Goal: Find specific page/section: Find specific page/section

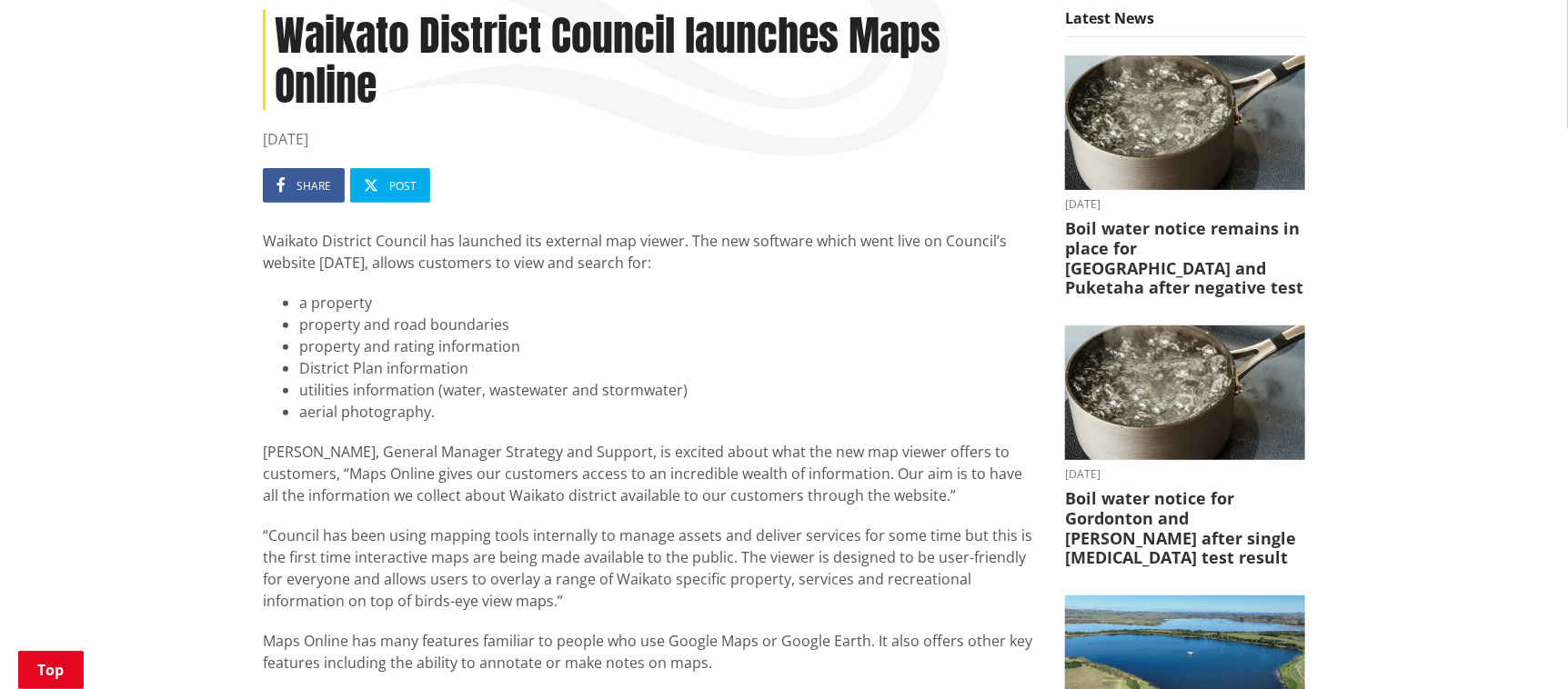
scroll to position [90, 0]
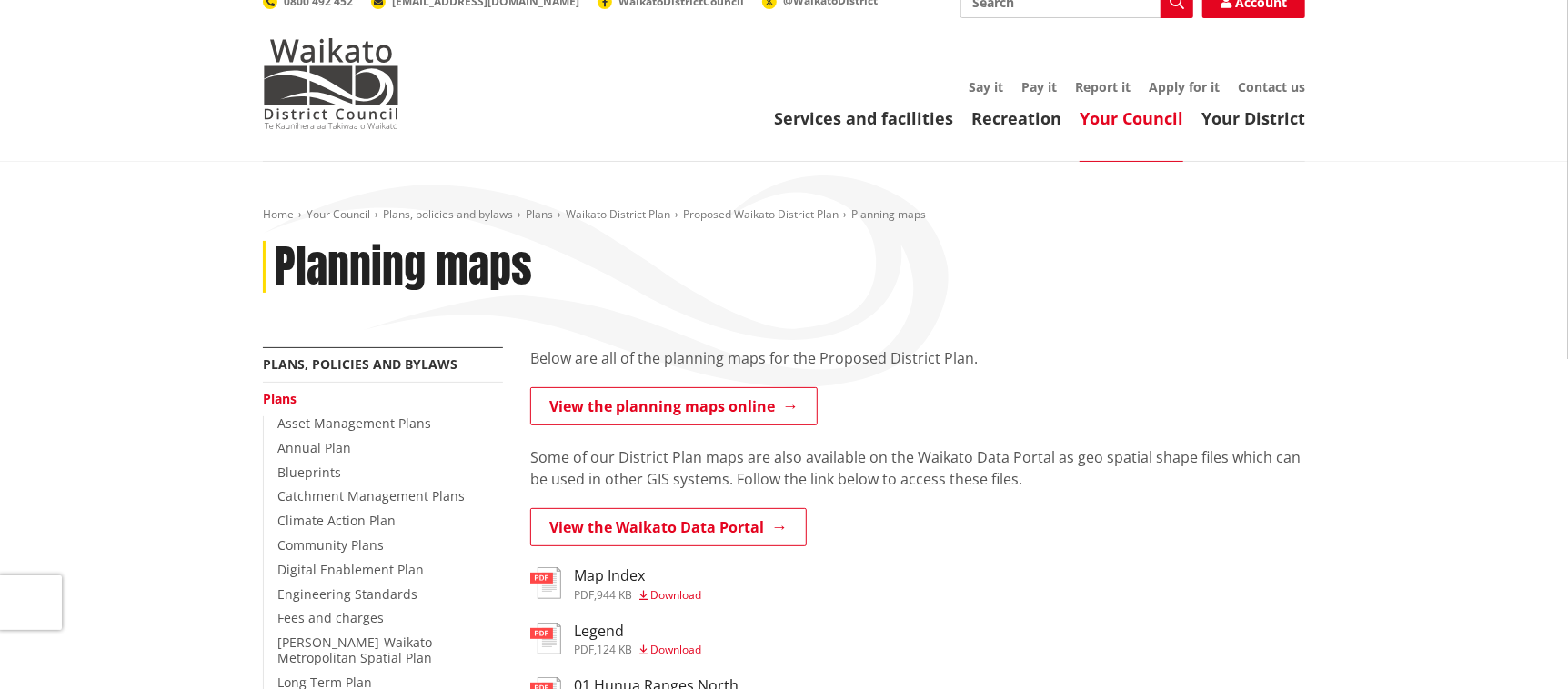
scroll to position [182, 0]
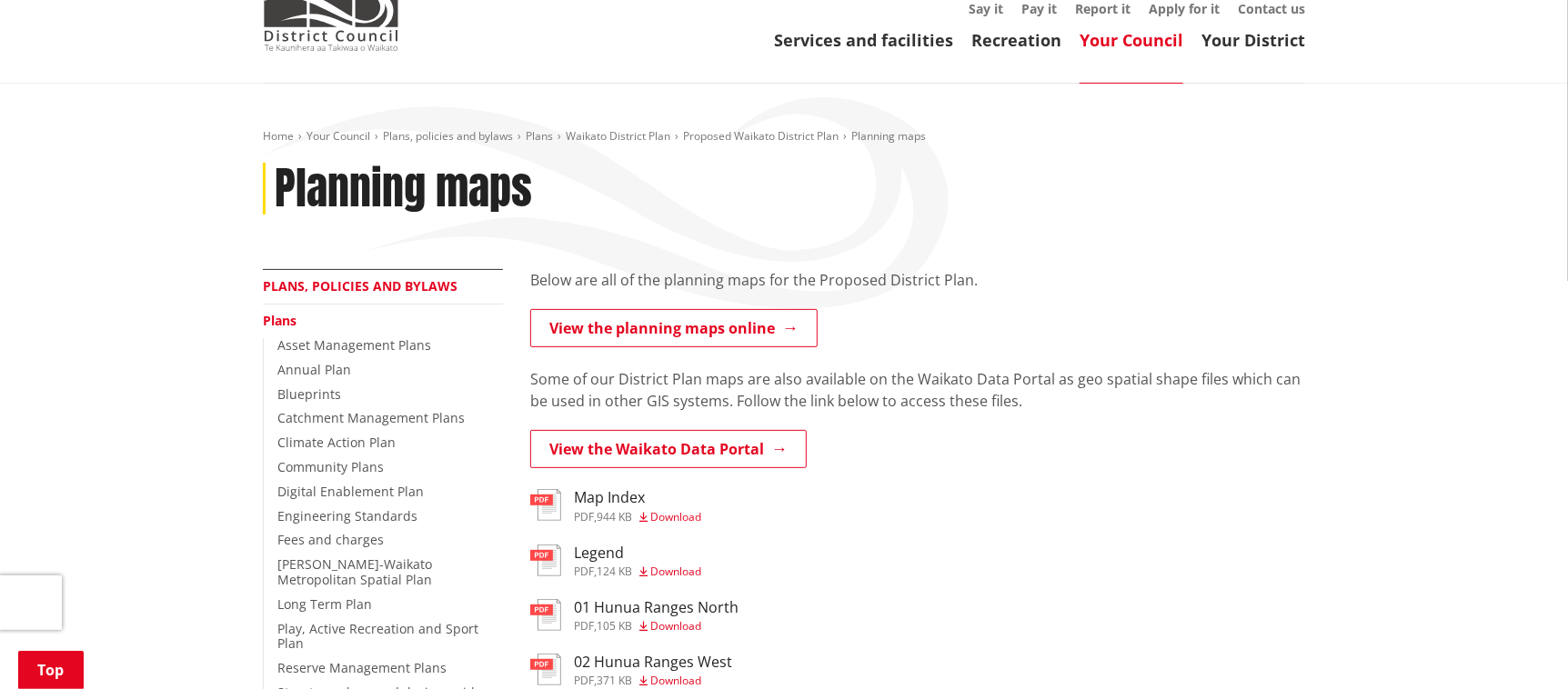
click at [353, 278] on link "Plans, policies and bylaws" at bounding box center [359, 286] width 195 height 17
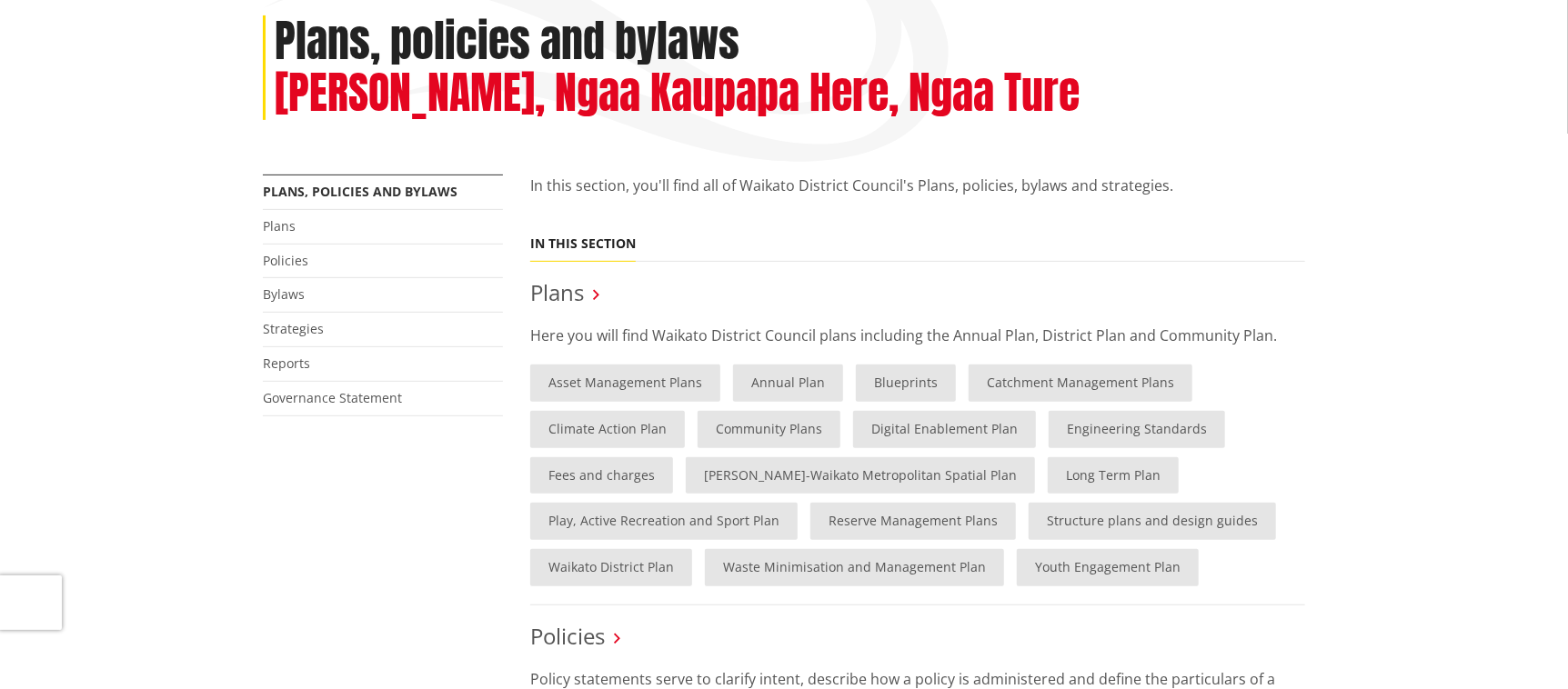
scroll to position [90, 0]
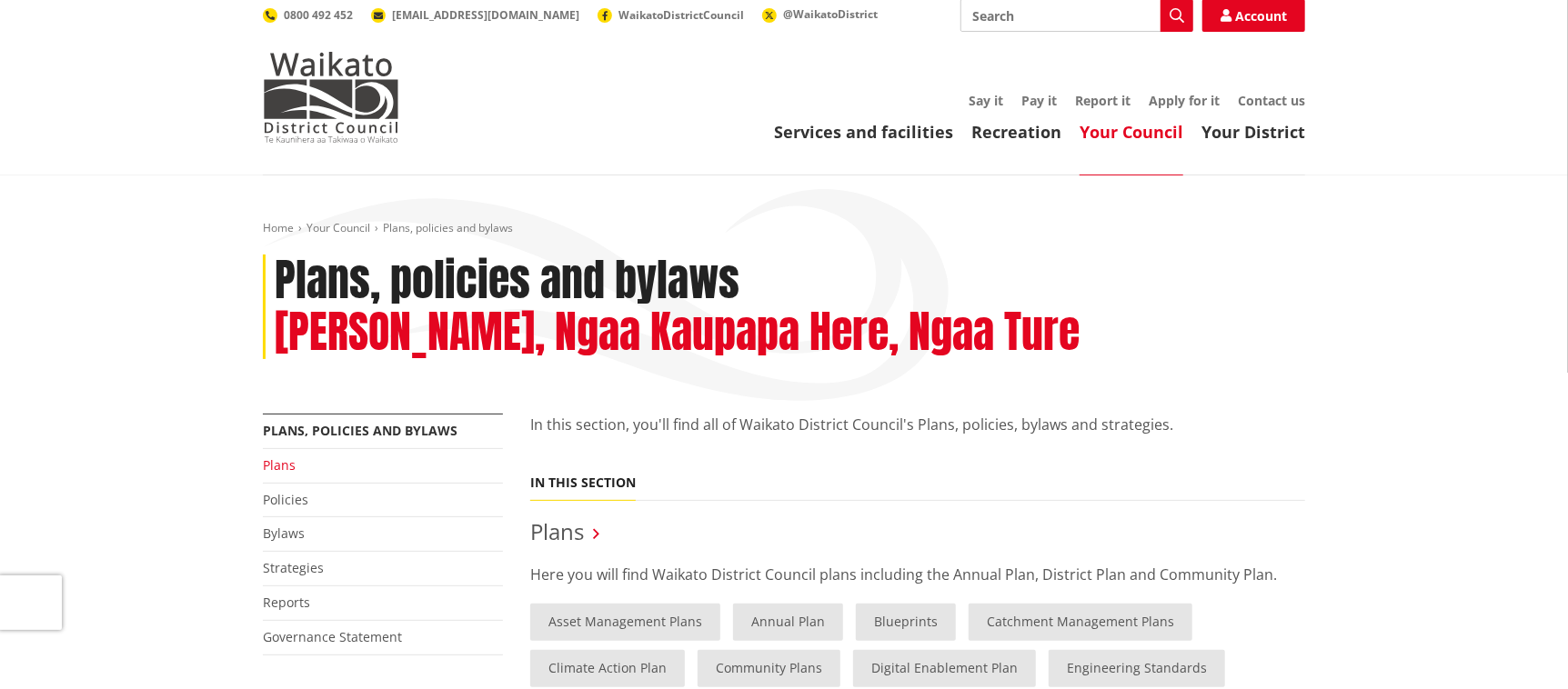
click at [280, 456] on link "Plans" at bounding box center [279, 465] width 32 height 17
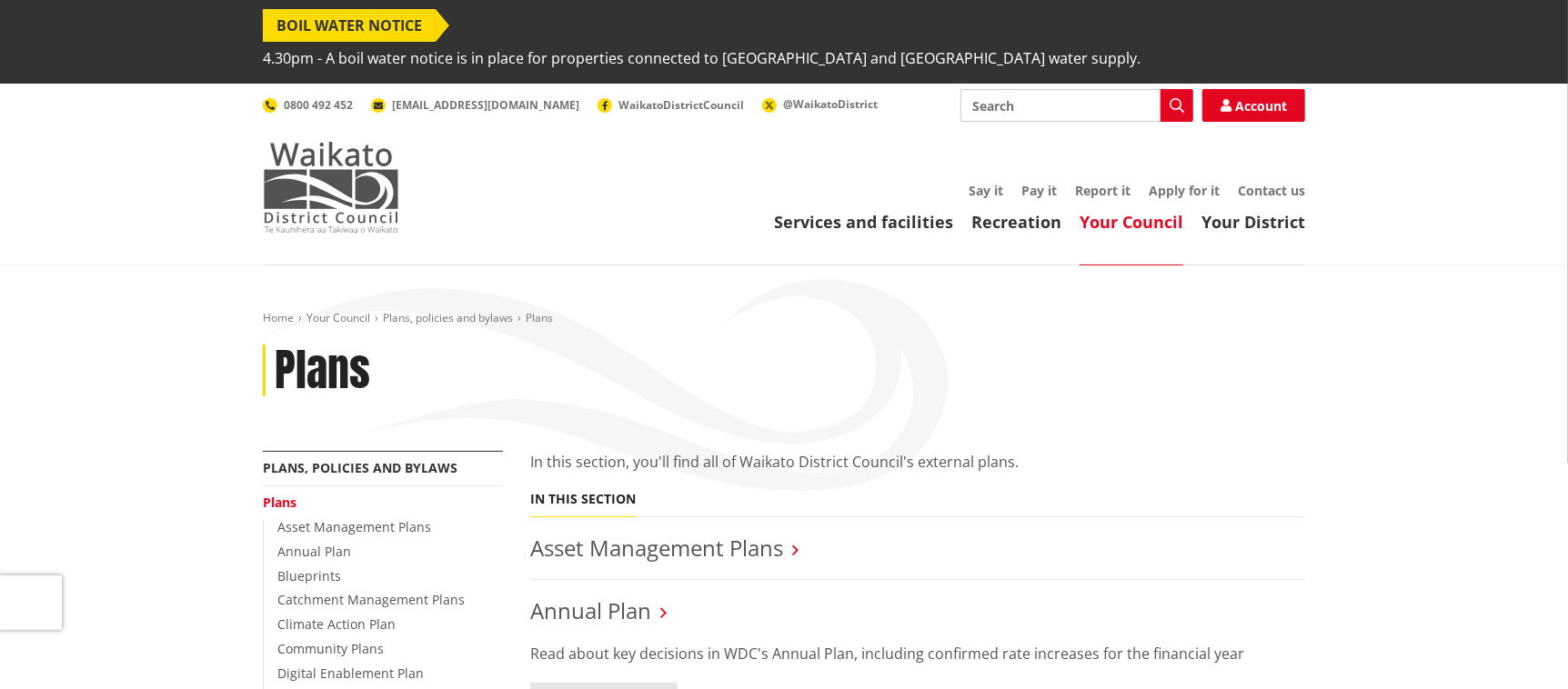
click at [305, 153] on img at bounding box center [330, 187] width 136 height 91
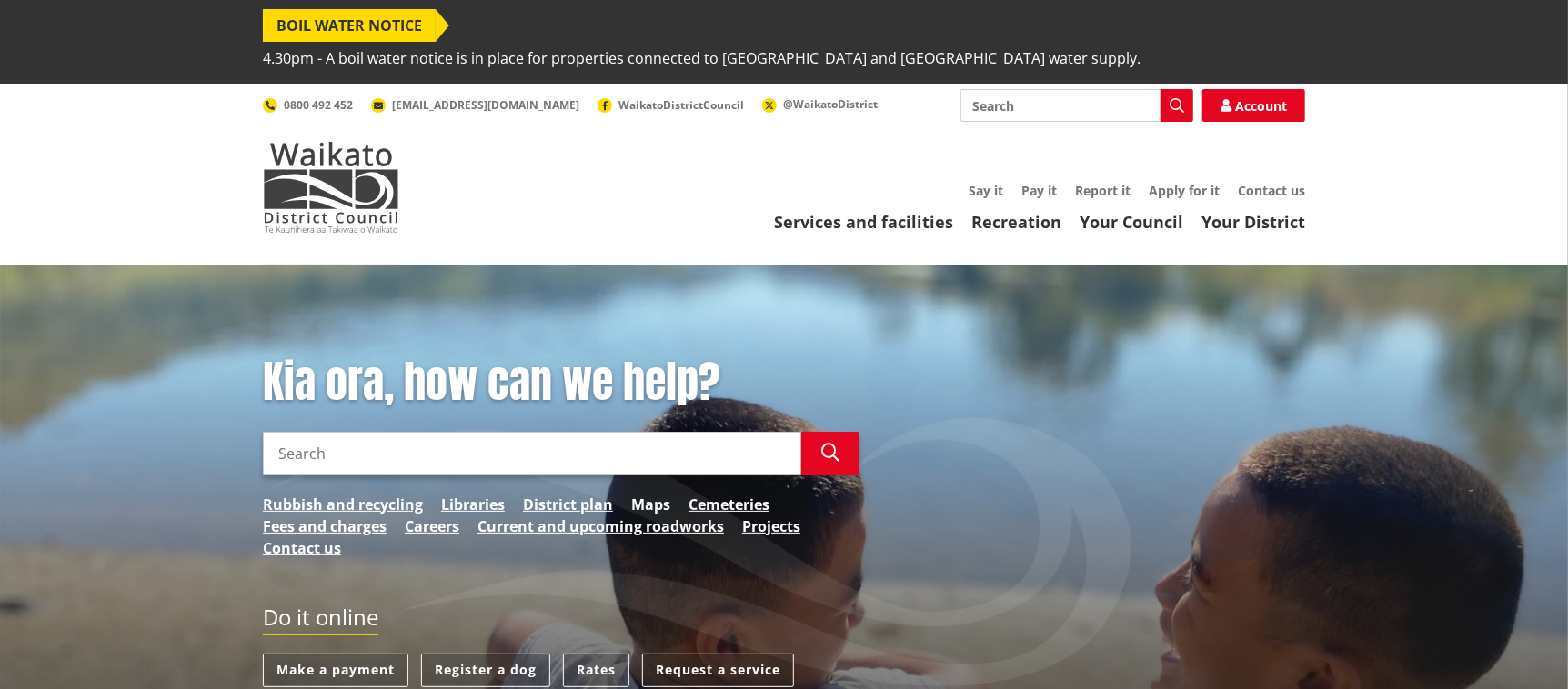
click at [648, 493] on link "Maps" at bounding box center [650, 504] width 39 height 22
